Goal: Task Accomplishment & Management: Use online tool/utility

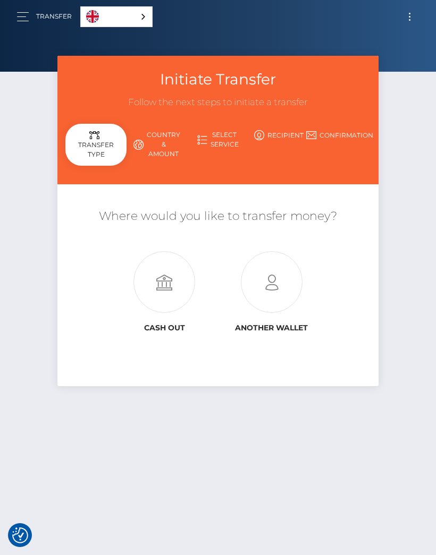
click at [275, 289] on icon at bounding box center [271, 283] width 107 height 62
click at [165, 147] on link "Country & Amount" at bounding box center [156, 144] width 61 height 37
click at [82, 143] on div "Transfer Type" at bounding box center [95, 145] width 61 height 42
click at [103, 148] on div "Transfer Type" at bounding box center [95, 145] width 61 height 42
click at [23, 13] on button "button" at bounding box center [26, 17] width 20 height 14
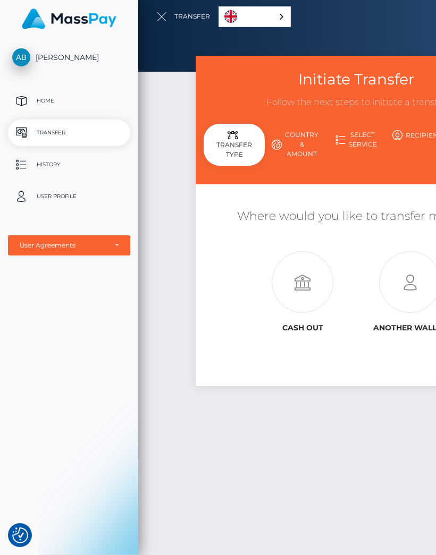
click at [52, 101] on p "Home" at bounding box center [69, 101] width 114 height 16
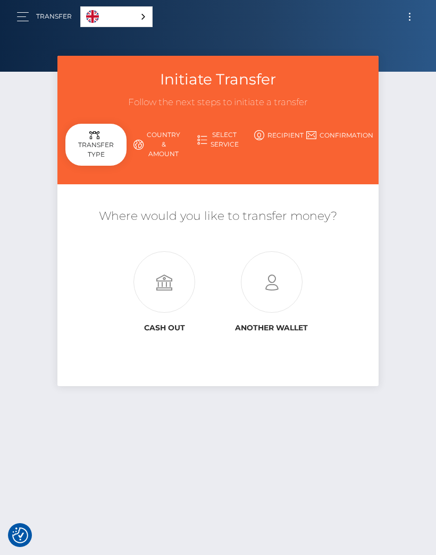
click at [23, 15] on button "button" at bounding box center [26, 17] width 20 height 14
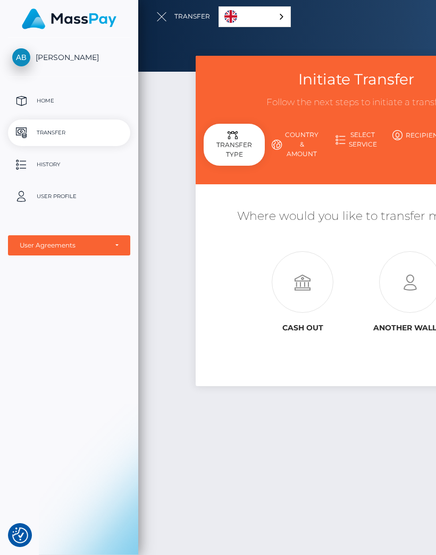
click at [40, 190] on p "User Profile" at bounding box center [69, 197] width 114 height 16
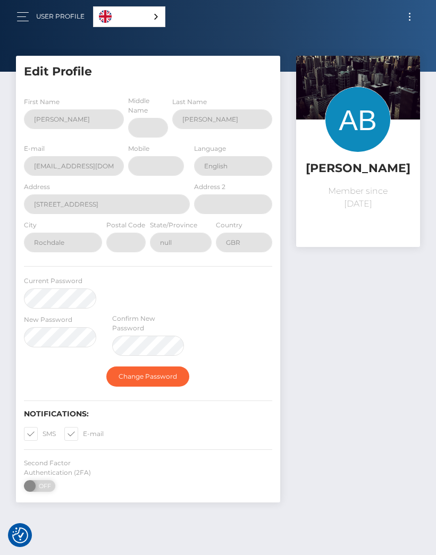
click at [29, 15] on button "button" at bounding box center [26, 17] width 20 height 14
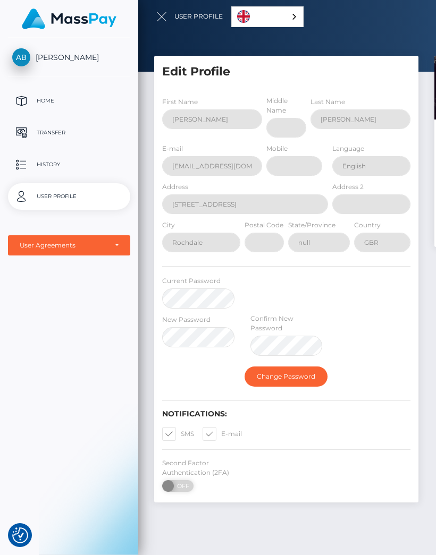
click at [45, 130] on p "Transfer" at bounding box center [69, 133] width 114 height 16
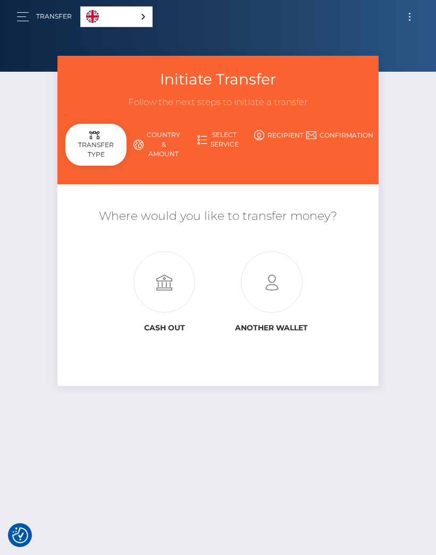
click at [163, 153] on link "Country & Amount" at bounding box center [156, 144] width 61 height 37
click at [157, 142] on link "Country & Amount" at bounding box center [156, 144] width 61 height 37
click at [161, 147] on link "Country & Amount" at bounding box center [156, 144] width 61 height 37
click at [180, 158] on link "Country & Amount" at bounding box center [156, 144] width 61 height 37
click at [153, 138] on link "Country & Amount" at bounding box center [156, 144] width 61 height 37
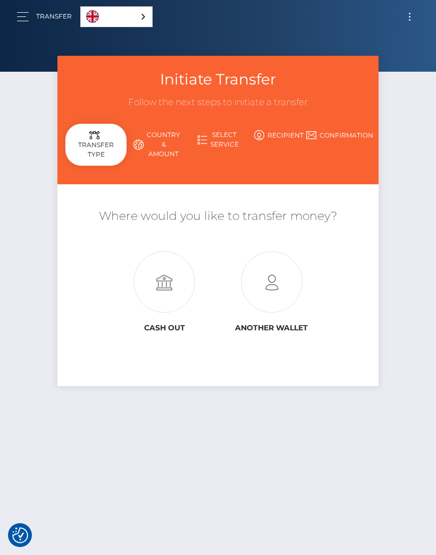
click at [93, 149] on div "Transfer Type" at bounding box center [95, 145] width 61 height 42
click at [170, 276] on icon at bounding box center [164, 283] width 107 height 62
click at [276, 282] on icon at bounding box center [271, 283] width 107 height 62
click at [36, 26] on link "Transfer" at bounding box center [54, 16] width 36 height 22
